Goal: Task Accomplishment & Management: Use online tool/utility

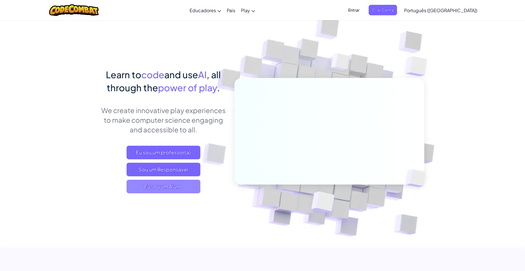
click at [170, 188] on span "Eu sou um Aluno" at bounding box center [164, 187] width 74 height 14
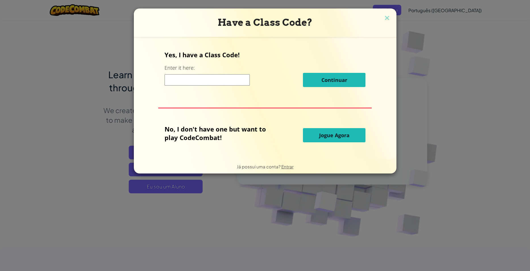
click at [184, 78] on input at bounding box center [206, 79] width 85 height 11
click at [308, 134] on button "Jogue Agora" at bounding box center [334, 135] width 62 height 14
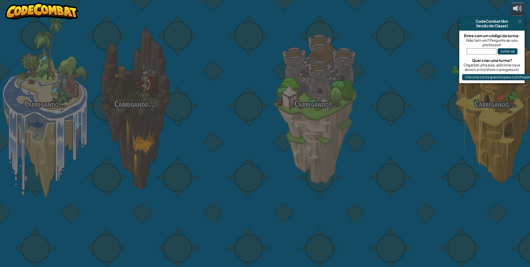
select select "pt-BR"
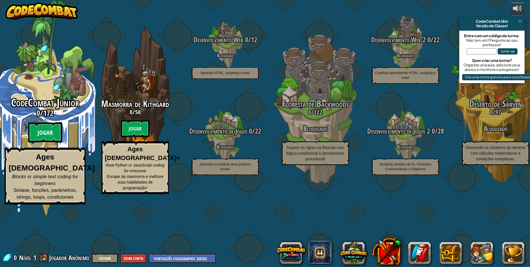
click at [49, 143] on btn "Jogar" at bounding box center [45, 132] width 34 height 20
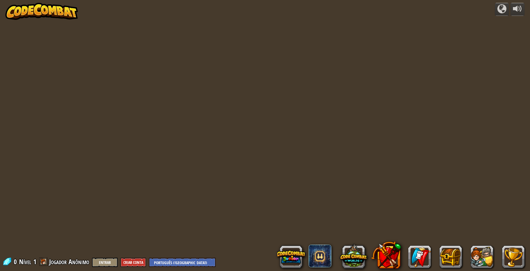
select select "pt-BR"
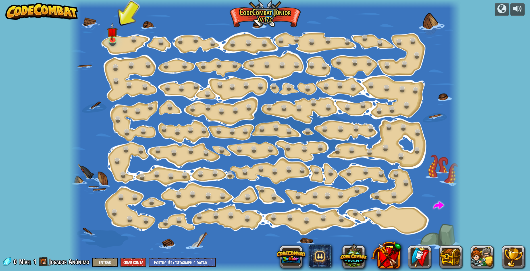
click at [80, 160] on div at bounding box center [75, 135] width 12 height 271
click at [112, 37] on img at bounding box center [112, 28] width 11 height 24
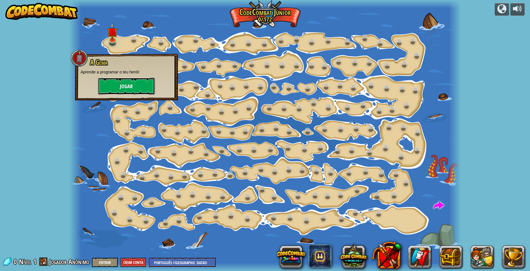
click at [118, 78] on button "Jogar" at bounding box center [126, 86] width 57 height 17
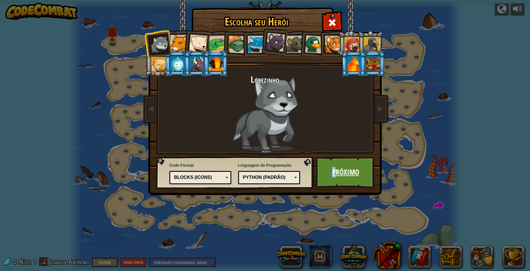
click at [334, 171] on link "Próximo" at bounding box center [345, 172] width 59 height 31
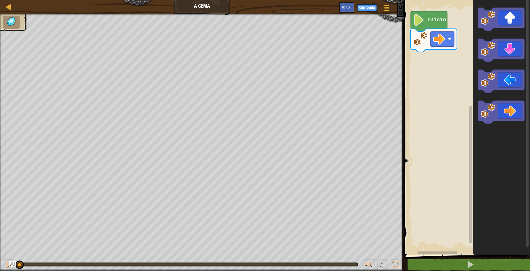
click at [417, 25] on image "Espaço de trabalho do Blockly" at bounding box center [418, 20] width 11 height 12
click at [439, 53] on div "Início" at bounding box center [466, 126] width 128 height 258
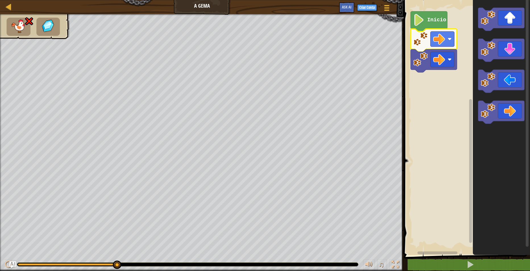
click at [424, 32] on image "Espaço de trabalho do Blockly" at bounding box center [420, 39] width 14 height 14
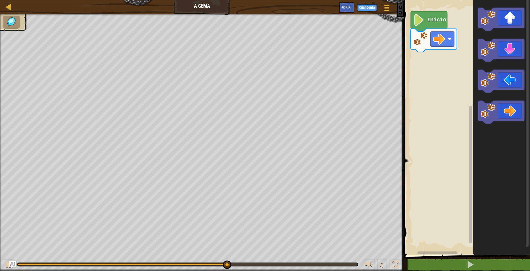
click at [344, 70] on div "Mapa A [PERSON_NAME] Menu do Jogo Criar Conta Ask AI 1 הההההההההההההההההההההההה…" at bounding box center [265, 135] width 530 height 271
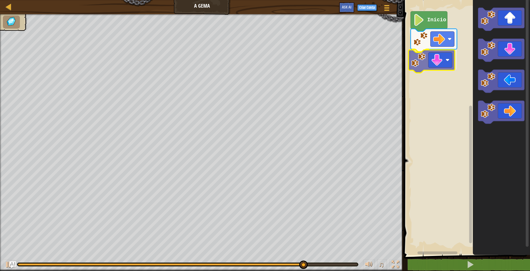
click at [425, 53] on div "Início" at bounding box center [466, 126] width 128 height 258
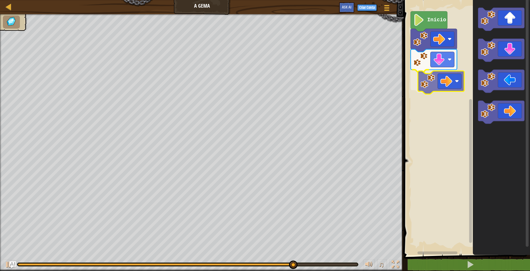
click at [431, 84] on div "Início" at bounding box center [466, 126] width 128 height 258
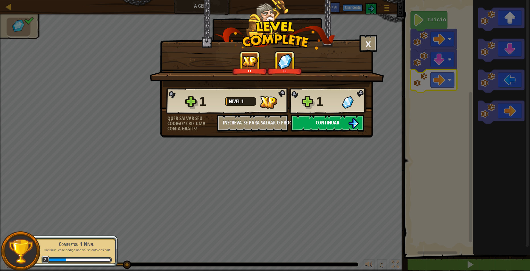
click at [339, 122] on button "Continuar" at bounding box center [327, 123] width 73 height 17
